Goal: Complete application form: Complete application form

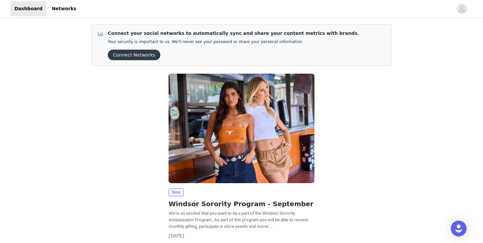
click at [133, 58] on button "Connect Networks" at bounding box center [134, 55] width 53 height 11
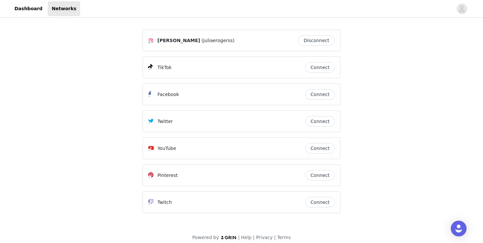
click at [320, 69] on button "Connect" at bounding box center [320, 67] width 30 height 11
click at [330, 66] on button "Connect" at bounding box center [320, 67] width 30 height 11
click at [265, 71] on div "tag my main account bozos (harryshousedoorknob) Disconnect" at bounding box center [241, 67] width 187 height 11
click at [314, 68] on button "Disconnect" at bounding box center [316, 67] width 37 height 11
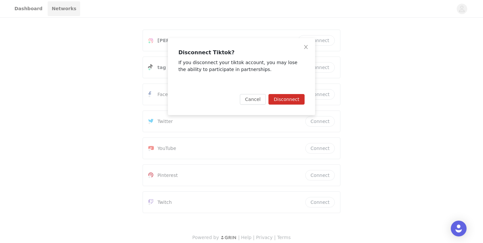
click at [289, 97] on button "Disconnect" at bounding box center [286, 99] width 36 height 11
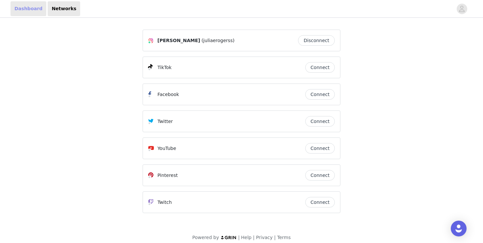
click at [16, 11] on link "Dashboard" at bounding box center [29, 8] width 36 height 15
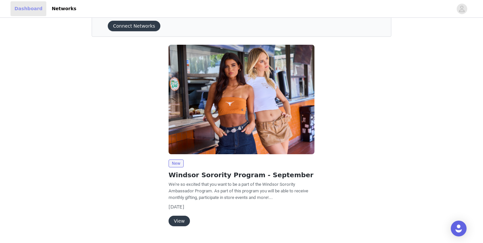
scroll to position [45, 0]
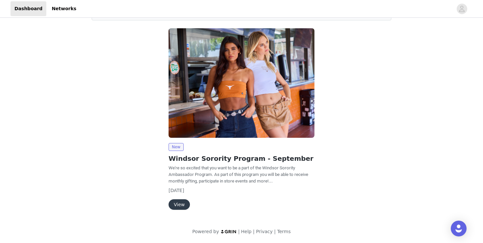
click at [176, 204] on button "View" at bounding box center [178, 204] width 21 height 11
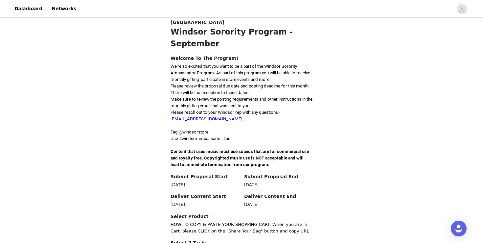
scroll to position [120, 0]
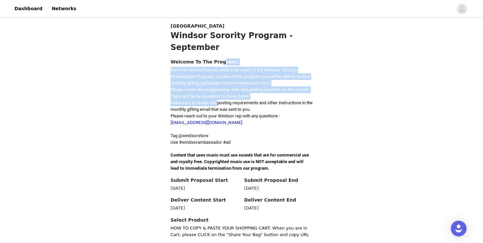
drag, startPoint x: 219, startPoint y: 90, endPoint x: 217, endPoint y: 51, distance: 39.5
click at [217, 58] on div "Welcome To The Program! We're so excited that you want to be a part of the Wind…" at bounding box center [241, 114] width 142 height 113
click at [217, 58] on h4 "Welcome To The Program!" at bounding box center [241, 61] width 142 height 7
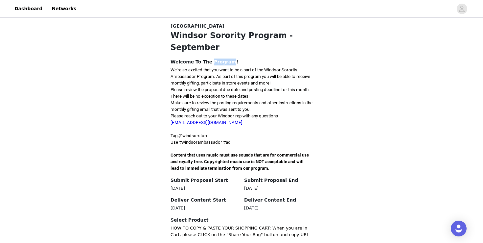
click at [217, 58] on h4 "Welcome To The Program!" at bounding box center [241, 61] width 142 height 7
click at [217, 68] on p "We're so excited that you want to be a part of the Windsor Sorority Ambassador …" at bounding box center [241, 77] width 142 height 20
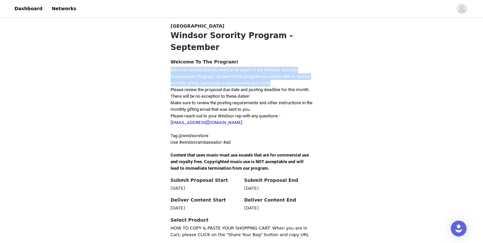
click at [217, 68] on p "We're so excited that you want to be a part of the Windsor Sorority Ambassador …" at bounding box center [241, 77] width 142 height 20
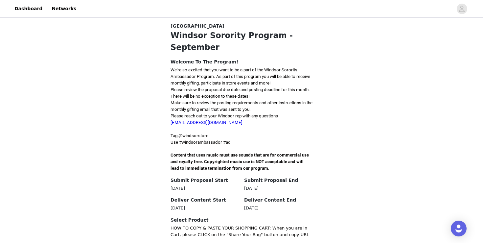
click at [216, 87] on span "Please review the proposal due date and posting deadline for this month. There …" at bounding box center [239, 92] width 139 height 11
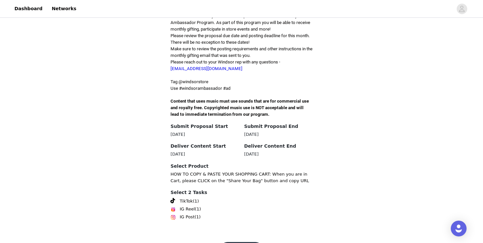
click at [201, 116] on section "Back Windsor Windsor Sorority Program - September Welcome To The Program! We're…" at bounding box center [242, 95] width 158 height 278
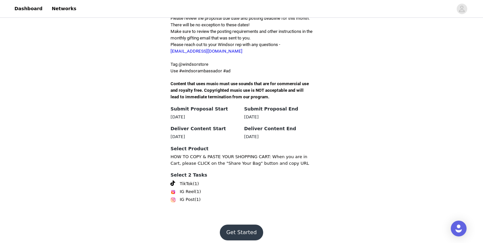
click at [226, 224] on button "Get Started" at bounding box center [242, 232] width 44 height 16
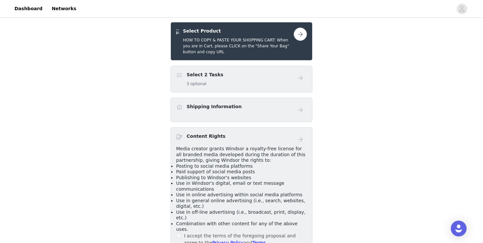
scroll to position [138, 0]
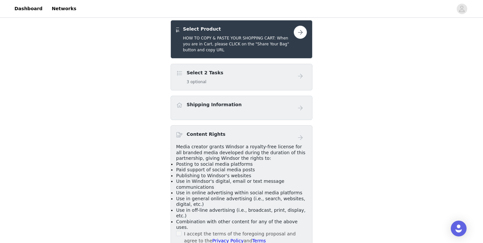
click at [285, 64] on div "Select 2 Tasks 3 optional" at bounding box center [241, 77] width 142 height 27
click at [311, 71] on div "Select 2 Tasks 3 optional" at bounding box center [241, 77] width 142 height 27
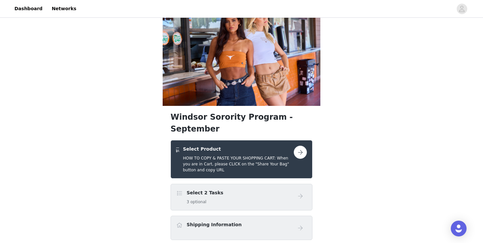
scroll to position [0, 0]
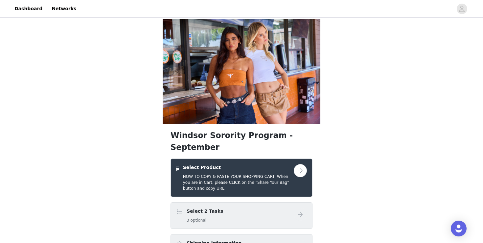
click at [301, 164] on button "button" at bounding box center [300, 170] width 13 height 13
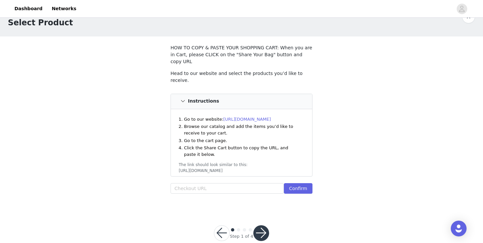
scroll to position [17, 0]
click at [280, 122] on li "Browse our catalog and add the items you’d like to receive to your cart." at bounding box center [242, 128] width 117 height 13
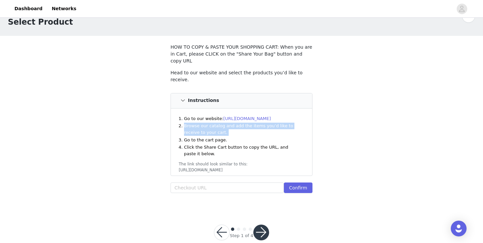
click at [280, 122] on li "Browse our catalog and add the items you’d like to receive to your cart." at bounding box center [242, 128] width 117 height 13
click at [280, 137] on li "Go to the cart page." at bounding box center [242, 140] width 117 height 7
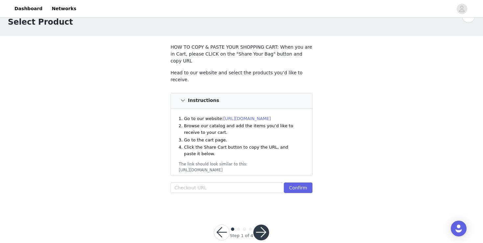
click at [271, 116] on link "[URL][DOMAIN_NAME]" at bounding box center [247, 118] width 48 height 5
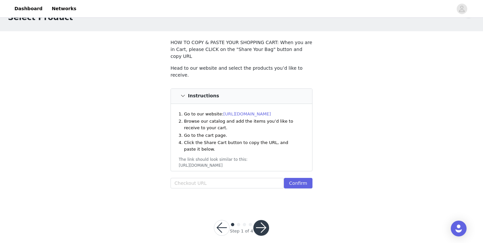
scroll to position [23, 0]
drag, startPoint x: 212, startPoint y: 118, endPoint x: 212, endPoint y: 125, distance: 7.3
click at [212, 125] on ol "Go to our website: [URL][DOMAIN_NAME] Browse our catalog and add the items you’…" at bounding box center [242, 131] width 117 height 42
click at [212, 139] on li "Click the Share Cart button to copy the URL, and paste it below." at bounding box center [242, 145] width 117 height 13
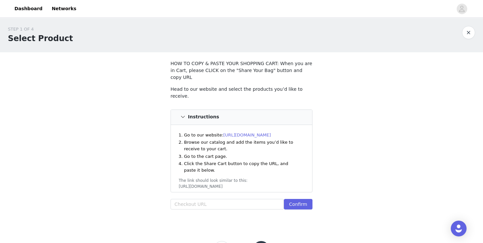
scroll to position [0, 0]
click at [191, 200] on input "text" at bounding box center [226, 205] width 113 height 11
paste input "[URL][DOMAIN_NAME]"
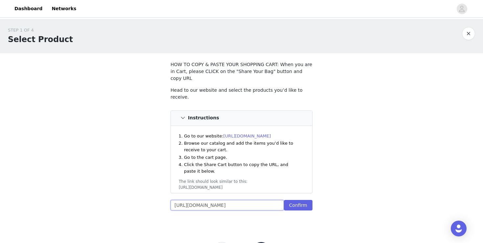
scroll to position [0, 194]
type input "[URL][DOMAIN_NAME]"
click at [309, 218] on div "STEP 1 OF 4 Select Product HOW TO COPY & PASTE YOUR SHOPPING CART: When you are…" at bounding box center [241, 146] width 483 height 254
click at [300, 200] on button "Confirm" at bounding box center [298, 205] width 29 height 11
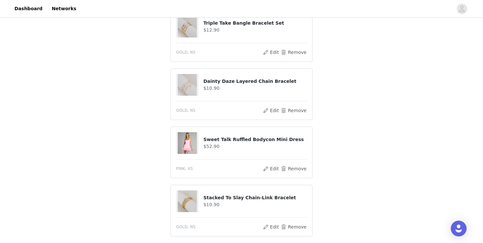
scroll to position [306, 0]
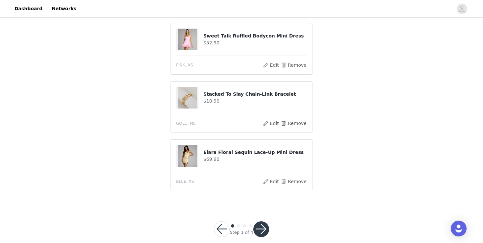
click at [255, 222] on button "button" at bounding box center [261, 229] width 16 height 16
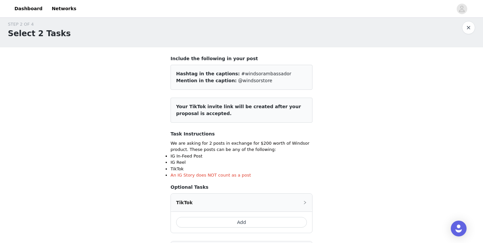
scroll to position [0, 0]
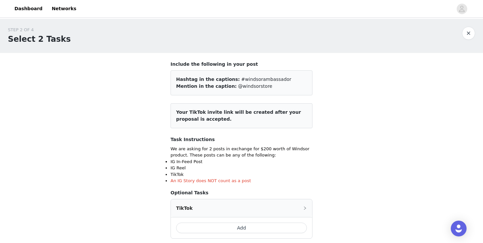
click at [255, 129] on div "Include the following in your post Hashtag in the captions: #windsorambassador …" at bounding box center [241, 197] width 142 height 273
click at [258, 144] on div "Task Instructions We are asking for 2 posts in exchange for $200 worth of Winds…" at bounding box center [241, 160] width 142 height 48
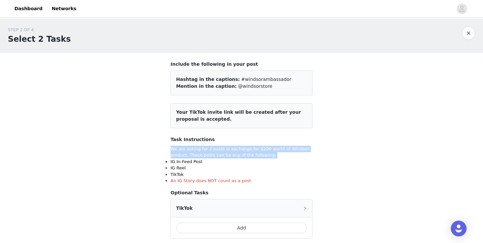
click at [258, 144] on div "Task Instructions We are asking for 2 posts in exchange for $200 worth of Winds…" at bounding box center [241, 160] width 142 height 48
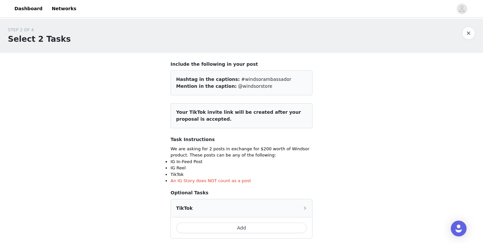
click at [257, 155] on p "We are asking for 2 posts in exchange for $200 worth of Windsor product. These …" at bounding box center [241, 151] width 142 height 13
drag, startPoint x: 257, startPoint y: 155, endPoint x: 255, endPoint y: 152, distance: 4.3
click at [255, 152] on p "We are asking for 2 posts in exchange for $200 worth of Windsor product. These …" at bounding box center [241, 151] width 142 height 13
drag, startPoint x: 247, startPoint y: 180, endPoint x: 235, endPoint y: 165, distance: 19.1
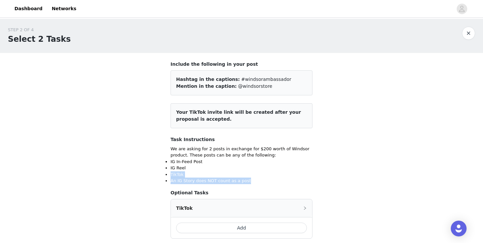
click at [235, 165] on ul "IG In-Feed Post IG Reel TikTok An IG Story does NOT count as a post" at bounding box center [241, 171] width 142 height 26
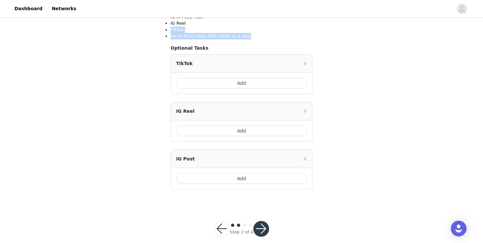
scroll to position [141, 0]
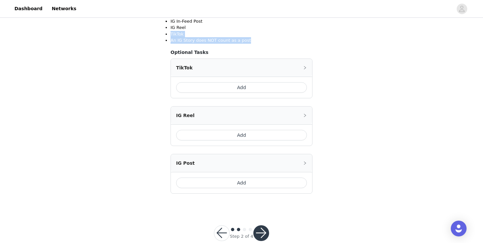
click at [252, 91] on button "Add" at bounding box center [241, 87] width 131 height 11
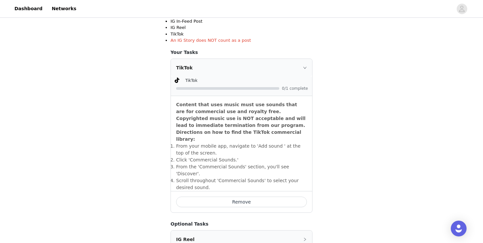
click at [275, 86] on div at bounding box center [242, 88] width 132 height 7
click at [301, 70] on div "TikTok" at bounding box center [241, 68] width 141 height 18
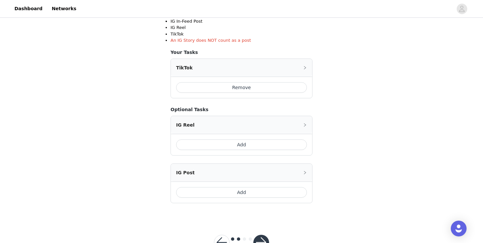
click at [256, 191] on button "Add" at bounding box center [241, 192] width 131 height 11
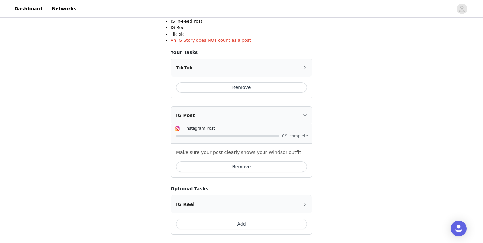
click at [316, 135] on section "Include the following in your post Hashtag in the captions: #windsorambassador …" at bounding box center [242, 82] width 158 height 338
click at [300, 121] on div "IG Post" at bounding box center [241, 115] width 141 height 18
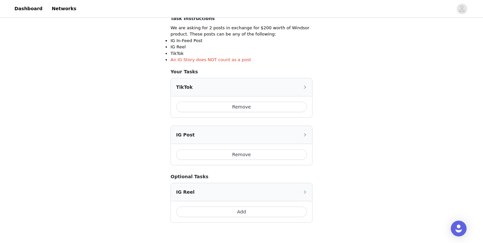
scroll to position [164, 0]
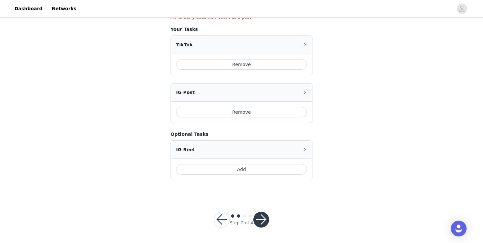
click at [264, 222] on button "button" at bounding box center [261, 219] width 16 height 16
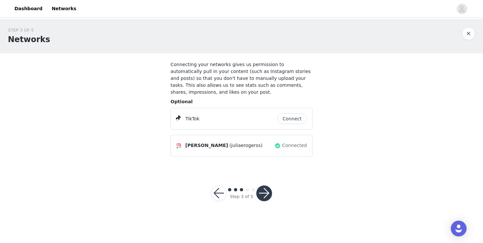
click at [291, 121] on button "Connect" at bounding box center [292, 118] width 30 height 11
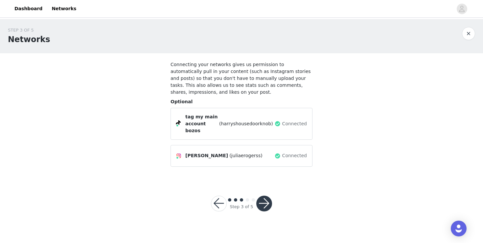
click at [268, 122] on span "(harryshousedoorknob)" at bounding box center [246, 123] width 54 height 7
click at [269, 123] on span "(harryshousedoorknob)" at bounding box center [246, 123] width 54 height 7
click at [273, 122] on span "(harryshousedoorknob)" at bounding box center [246, 123] width 54 height 7
click at [288, 122] on span "Connected" at bounding box center [294, 123] width 25 height 7
click at [281, 122] on span at bounding box center [277, 124] width 7 height 8
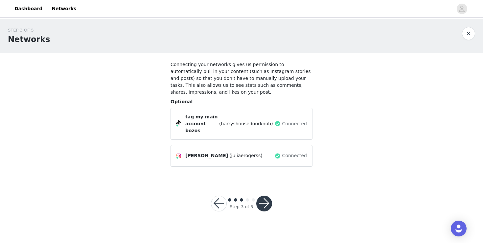
click at [279, 120] on span at bounding box center [277, 124] width 7 height 8
click at [207, 113] on span "tag my main account bozos" at bounding box center [201, 123] width 33 height 21
click at [194, 119] on span "tag my main account bozos" at bounding box center [201, 123] width 33 height 21
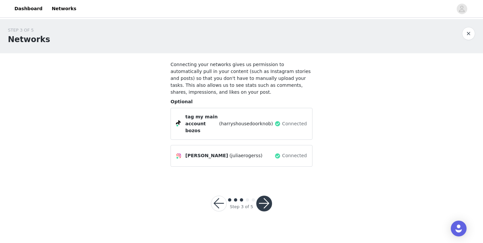
click at [225, 125] on div "tag my main account bozos (harryshousedoorknob)" at bounding box center [229, 123] width 89 height 21
click at [174, 118] on div "tag my main account bozos (harryshousedoorknob) Connected" at bounding box center [241, 124] width 142 height 32
click at [176, 120] on span at bounding box center [178, 122] width 5 height 5
click at [283, 124] on div "Connected" at bounding box center [290, 123] width 33 height 11
click at [279, 120] on span at bounding box center [277, 124] width 7 height 8
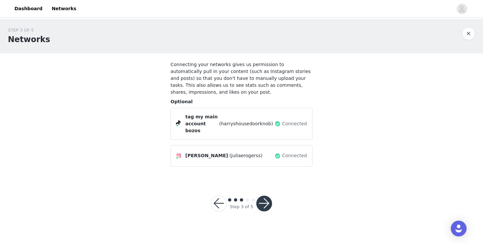
click at [279, 121] on span at bounding box center [277, 124] width 7 height 8
click at [222, 199] on button "button" at bounding box center [219, 203] width 16 height 16
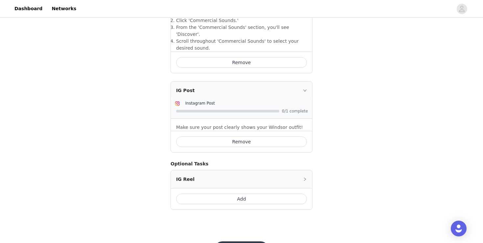
scroll to position [296, 0]
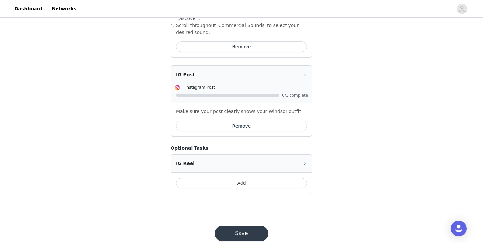
click at [240, 225] on button "Save" at bounding box center [241, 233] width 54 height 16
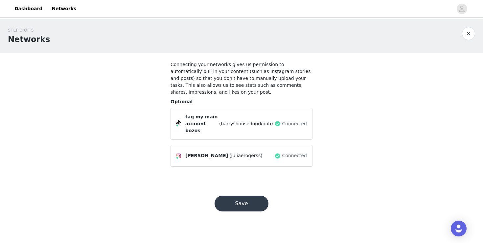
click at [274, 121] on div "tag my main account bozos (harryshousedoorknob)" at bounding box center [229, 123] width 89 height 21
click at [277, 121] on span at bounding box center [277, 124] width 7 height 8
click at [278, 121] on span at bounding box center [277, 124] width 7 height 8
drag, startPoint x: 290, startPoint y: 122, endPoint x: 227, endPoint y: 116, distance: 63.4
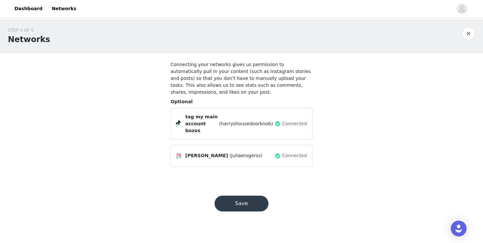
click at [228, 116] on div "tag my main account bozos (harryshousedoorknob) Connected" at bounding box center [241, 123] width 131 height 21
click at [227, 116] on div "tag my main account bozos (harryshousedoorknob)" at bounding box center [229, 123] width 89 height 21
click at [215, 117] on span "tag my main account bozos" at bounding box center [201, 123] width 33 height 21
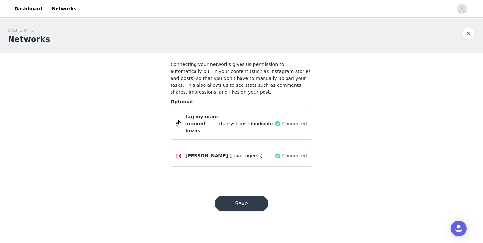
click at [218, 124] on span "tag my main account bozos" at bounding box center [201, 123] width 33 height 21
click at [227, 127] on div "tag my main account bozos (harryshousedoorknob) Connected" at bounding box center [241, 124] width 142 height 32
click at [239, 123] on span "(harryshousedoorknob)" at bounding box center [246, 123] width 54 height 7
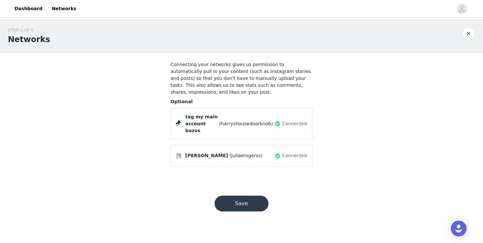
click at [239, 123] on span "(harryshousedoorknob)" at bounding box center [246, 123] width 54 height 7
click at [256, 127] on div "tag my main account bozos (harryshousedoorknob) Connected" at bounding box center [241, 124] width 142 height 32
click at [281, 122] on span at bounding box center [277, 124] width 7 height 8
click at [273, 122] on span "(harryshousedoorknob)" at bounding box center [246, 123] width 54 height 7
click at [279, 122] on span at bounding box center [277, 124] width 7 height 8
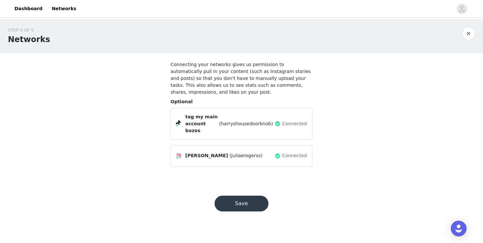
click at [273, 145] on div "[PERSON_NAME] (juliaerogerss) Connected" at bounding box center [241, 156] width 142 height 22
click at [276, 152] on span at bounding box center [277, 156] width 7 height 8
click at [471, 33] on button "button" at bounding box center [468, 33] width 13 height 13
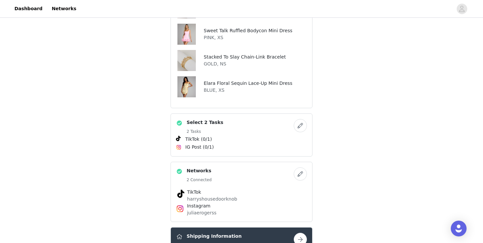
scroll to position [268, 0]
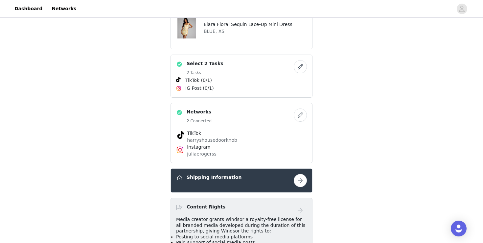
click at [297, 108] on button "button" at bounding box center [300, 114] width 13 height 13
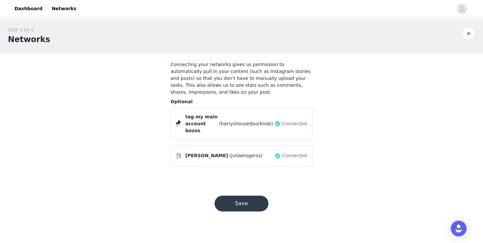
click at [280, 120] on span at bounding box center [277, 124] width 7 height 8
click at [279, 160] on section "Connecting your networks gives us permission to automatically pull in your cont…" at bounding box center [242, 116] width 158 height 126
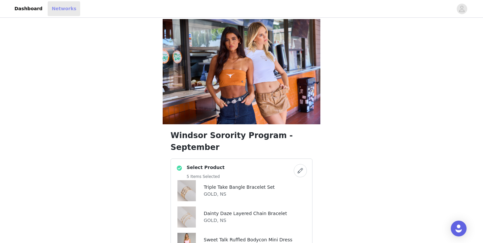
click at [57, 5] on link "Networks" at bounding box center [64, 8] width 33 height 15
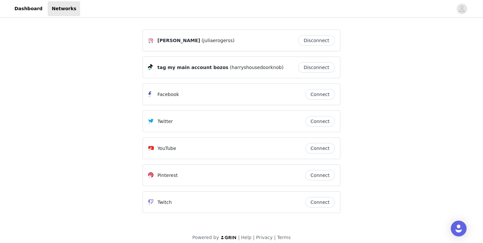
click at [309, 71] on button "Disconnect" at bounding box center [316, 67] width 37 height 11
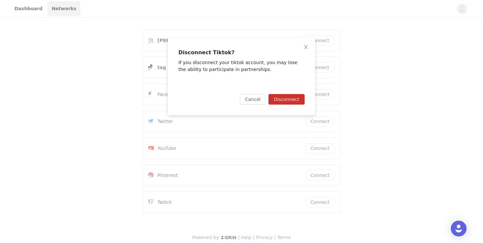
click at [284, 97] on button "Disconnect" at bounding box center [286, 99] width 36 height 11
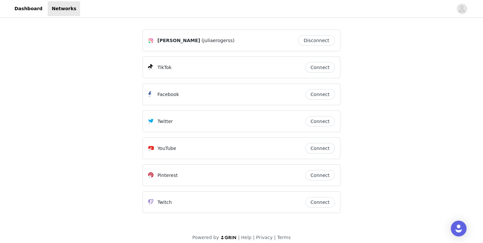
click at [304, 63] on div "TikTok Connect" at bounding box center [241, 67] width 187 height 11
click at [302, 65] on div "TikTok" at bounding box center [226, 67] width 157 height 8
click at [310, 66] on button "Connect" at bounding box center [320, 67] width 30 height 11
click at [307, 68] on button "Disconnect" at bounding box center [316, 67] width 37 height 11
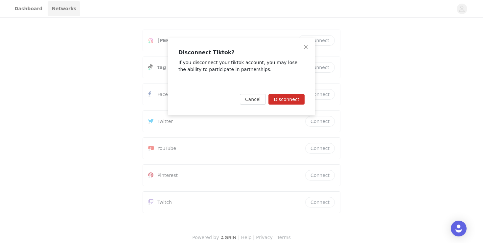
click at [282, 95] on button "Disconnect" at bounding box center [286, 99] width 36 height 11
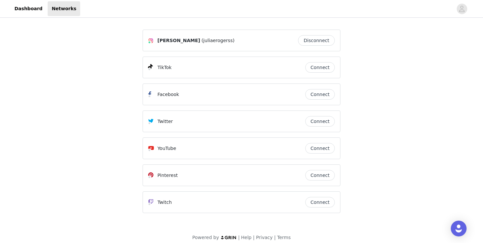
click at [326, 69] on button "Connect" at bounding box center [320, 67] width 30 height 11
click at [32, 11] on link "Dashboard" at bounding box center [29, 8] width 36 height 15
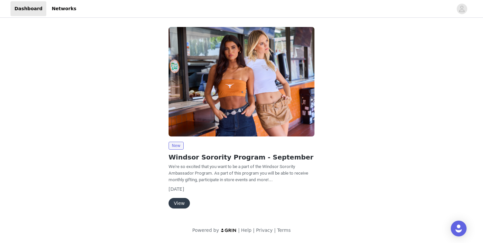
click at [179, 210] on div "New Windsor Sorority Program - September We're so excited that you want to be a…" at bounding box center [242, 119] width 154 height 192
click at [180, 203] on button "View" at bounding box center [178, 203] width 21 height 11
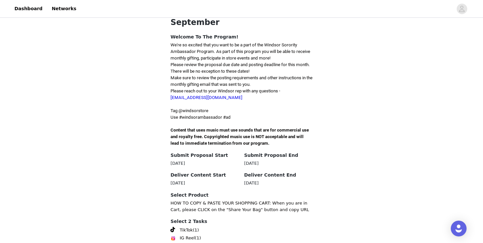
scroll to position [191, 0]
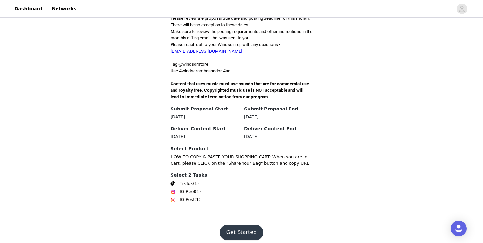
click at [239, 225] on button "Get Started" at bounding box center [242, 232] width 44 height 16
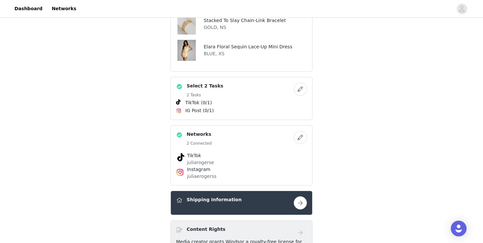
scroll to position [267, 0]
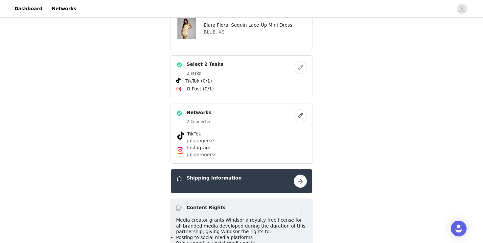
click at [296, 174] on button "button" at bounding box center [300, 180] width 13 height 13
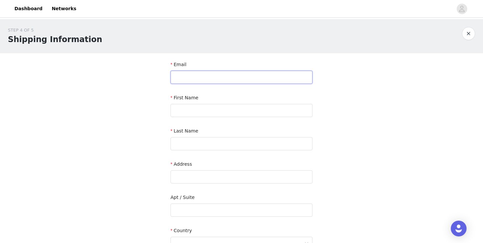
click at [284, 81] on input "text" at bounding box center [241, 77] width 142 height 13
type input "[EMAIL_ADDRESS][DOMAIN_NAME]"
click at [276, 106] on input "text" at bounding box center [241, 110] width 142 height 13
type input "[PERSON_NAME]"
click at [187, 143] on input "text" at bounding box center [241, 143] width 142 height 13
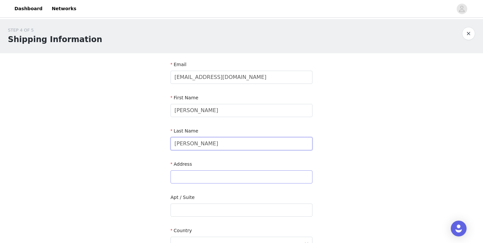
type input "[PERSON_NAME]"
click at [176, 175] on input "text" at bounding box center [241, 176] width 142 height 13
type input "[STREET_ADDRESS]"
type input "Columbus"
type input "43235"
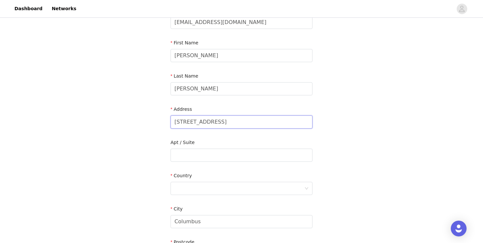
scroll to position [85, 0]
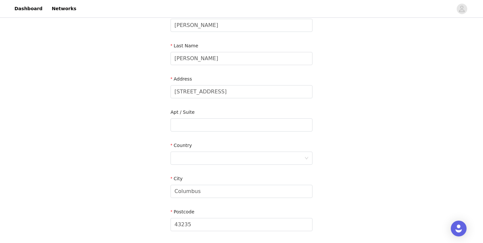
click at [229, 165] on div "Country" at bounding box center [241, 154] width 142 height 25
click at [229, 157] on div at bounding box center [239, 158] width 130 height 12
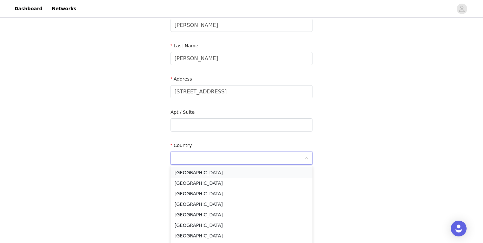
click at [222, 171] on li "[GEOGRAPHIC_DATA]" at bounding box center [241, 172] width 142 height 11
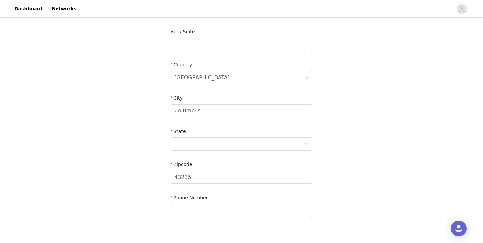
scroll to position [173, 0]
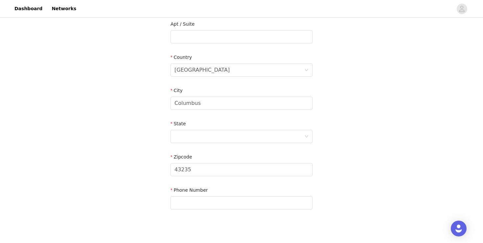
click at [225, 144] on div "State" at bounding box center [241, 132] width 142 height 25
click at [225, 136] on div at bounding box center [239, 136] width 130 height 12
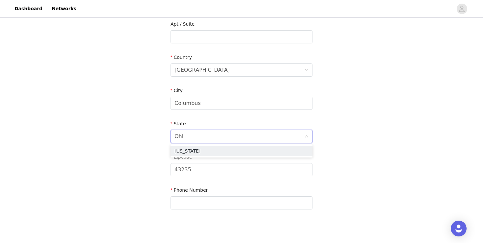
type input "[US_STATE]"
click at [215, 148] on li "[US_STATE]" at bounding box center [241, 150] width 142 height 11
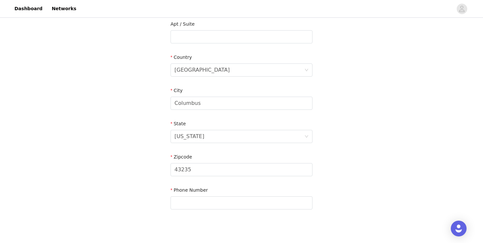
click at [202, 189] on label "Phone Number" at bounding box center [188, 189] width 37 height 5
click at [202, 199] on input "text" at bounding box center [241, 202] width 142 height 13
type input "6147872324"
click at [230, 219] on section "Email [EMAIL_ADDRESS][DOMAIN_NAME] First Name [PERSON_NAME] Last Name [PERSON_N…" at bounding box center [242, 53] width 158 height 347
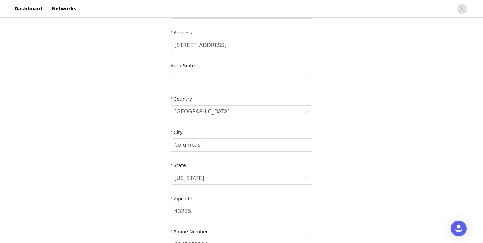
scroll to position [93, 0]
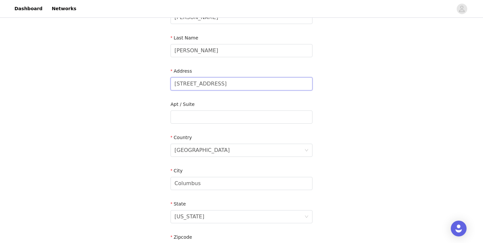
click at [279, 78] on input "[STREET_ADDRESS]" at bounding box center [241, 83] width 142 height 13
type input "[STREET_ADDRESS]"
click at [242, 144] on div "[GEOGRAPHIC_DATA]" at bounding box center [239, 150] width 130 height 12
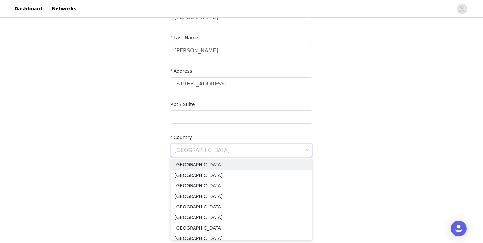
click at [236, 146] on input at bounding box center [239, 150] width 130 height 12
click at [233, 164] on li "[GEOGRAPHIC_DATA]" at bounding box center [241, 164] width 142 height 11
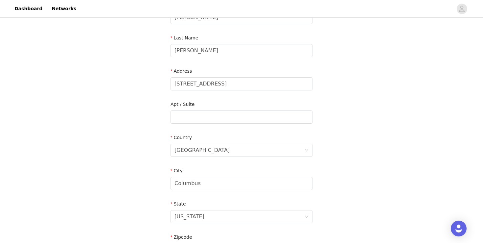
click at [231, 172] on div "City" at bounding box center [241, 172] width 142 height 10
click at [231, 180] on input "Columbus" at bounding box center [241, 183] width 142 height 13
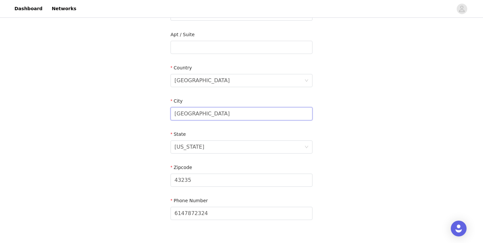
scroll to position [168, 0]
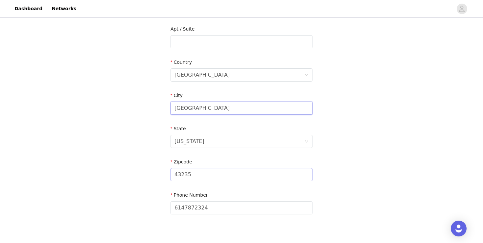
type input "[GEOGRAPHIC_DATA]"
click at [227, 178] on input "43235" at bounding box center [241, 174] width 142 height 13
type input "4"
type input "45701"
click at [245, 188] on form "Email [EMAIL_ADDRESS][DOMAIN_NAME] First Name [PERSON_NAME] Last Name [PERSON_N…" at bounding box center [241, 55] width 142 height 324
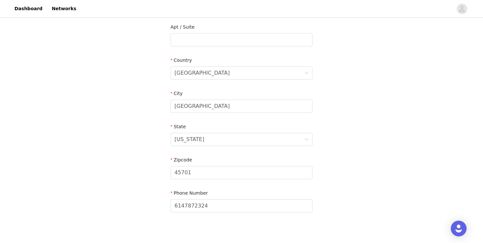
scroll to position [205, 0]
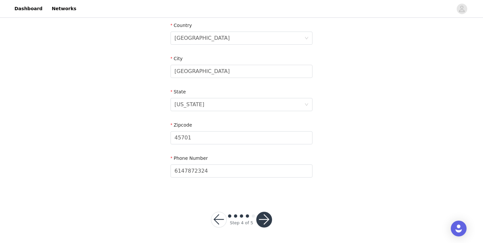
click at [260, 199] on footer "Step 4 of 5" at bounding box center [241, 219] width 93 height 47
click at [261, 215] on button "button" at bounding box center [264, 219] width 16 height 16
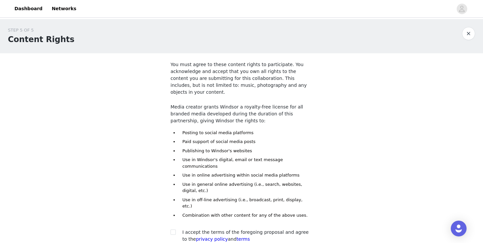
click at [260, 229] on div "I accept the terms of the foregoing proposal and agree to the privacy policy an…" at bounding box center [247, 236] width 130 height 14
click at [170, 229] on input "checkbox" at bounding box center [172, 231] width 5 height 5
checkbox input "true"
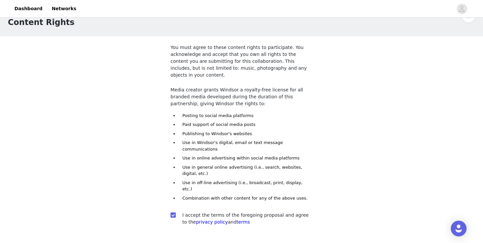
scroll to position [46, 0]
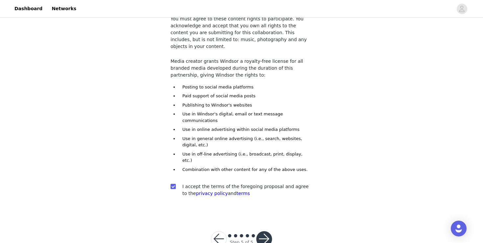
click at [262, 231] on button "button" at bounding box center [264, 239] width 16 height 16
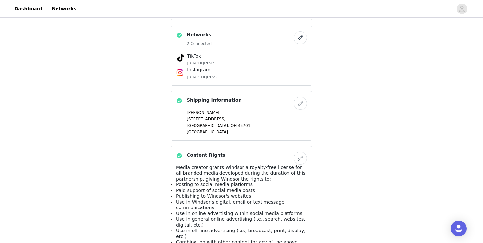
scroll to position [415, 0]
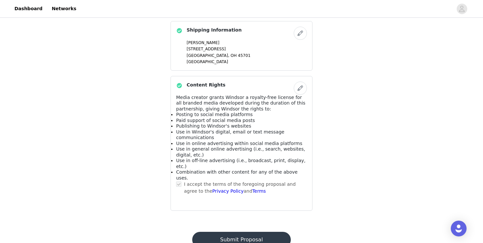
click at [242, 232] on button "Submit Proposal" at bounding box center [241, 240] width 98 height 16
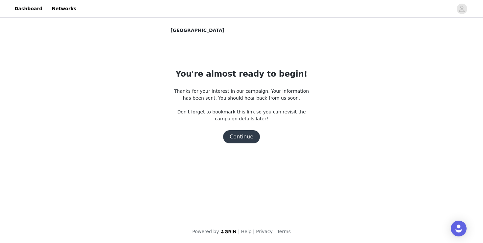
scroll to position [0, 0]
click at [249, 136] on button "Continue" at bounding box center [241, 136] width 37 height 13
